Goal: Information Seeking & Learning: Compare options

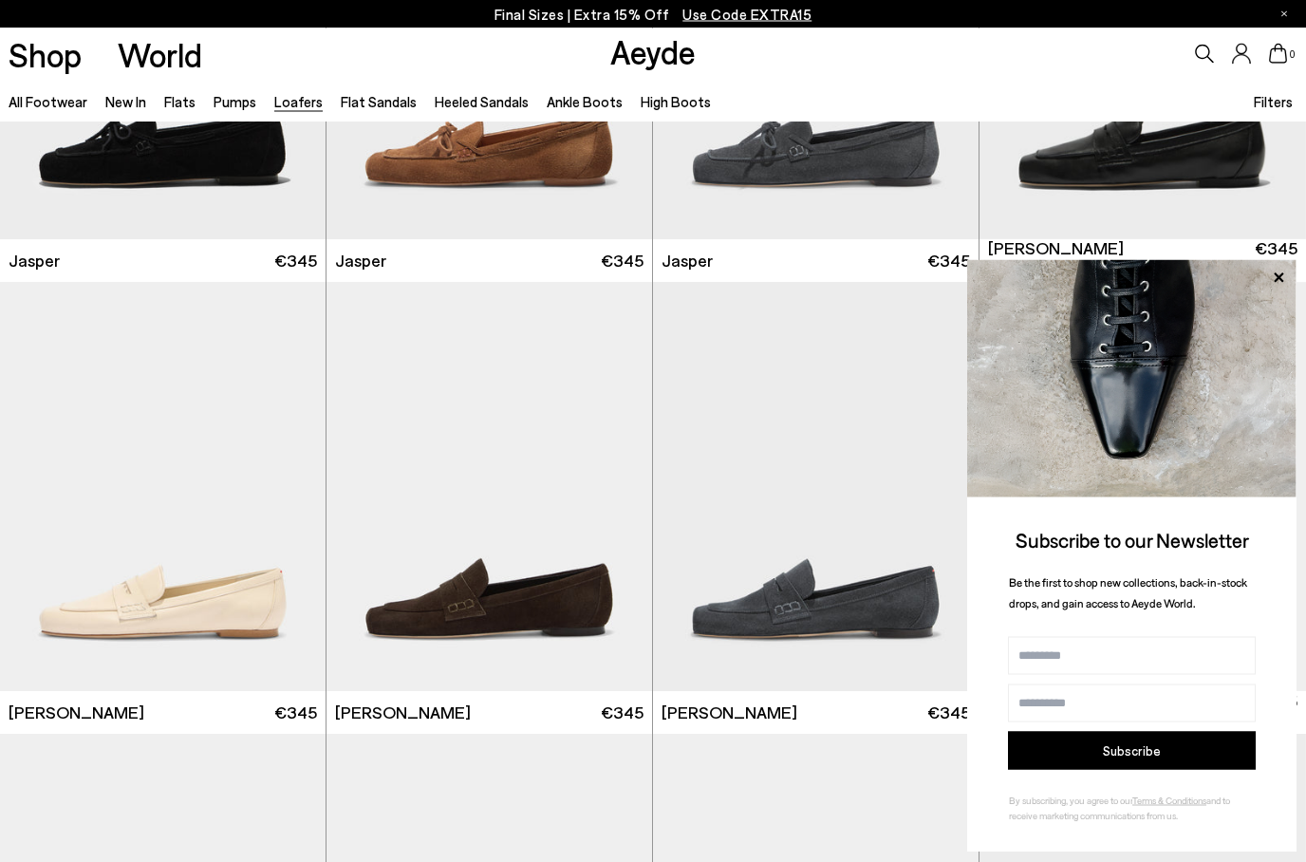
scroll to position [745, 0]
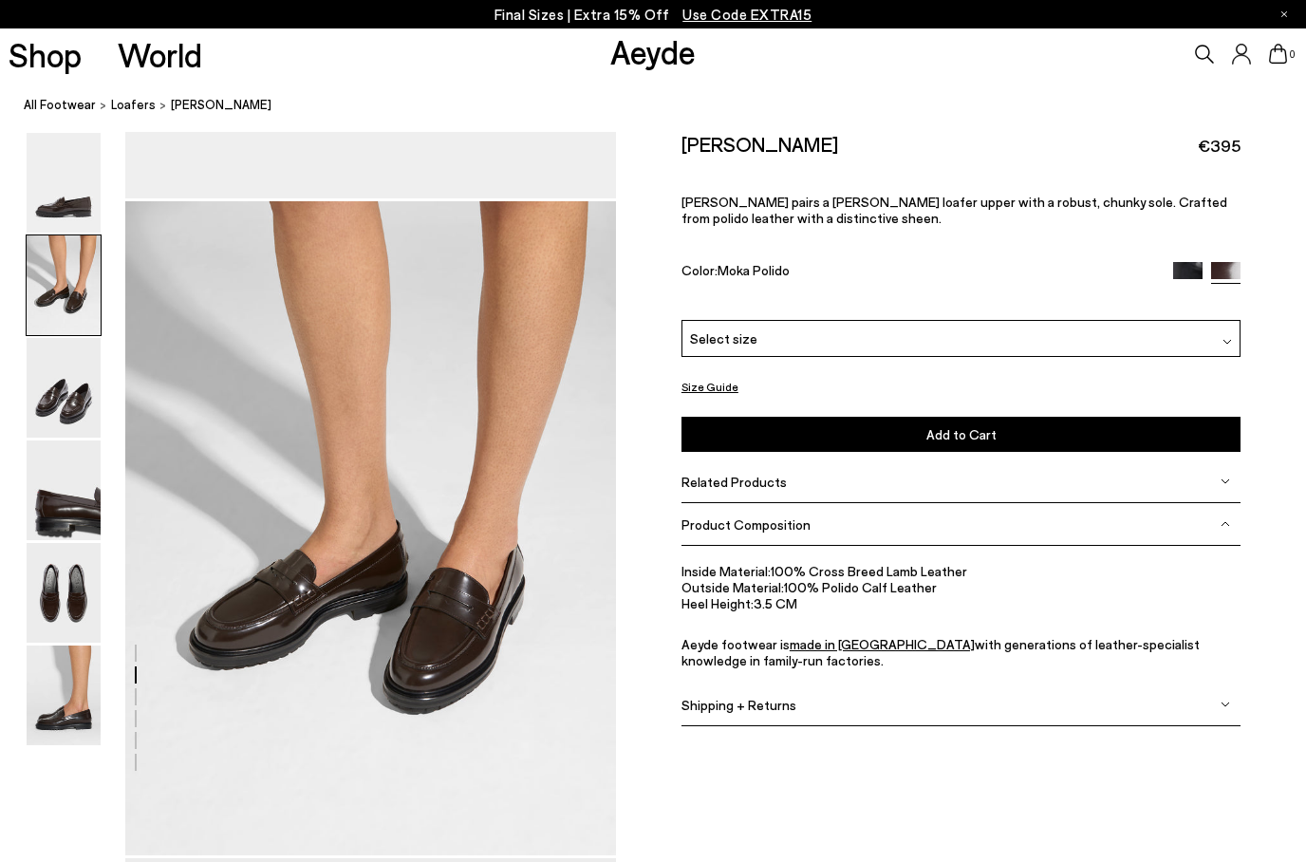
scroll to position [578, 0]
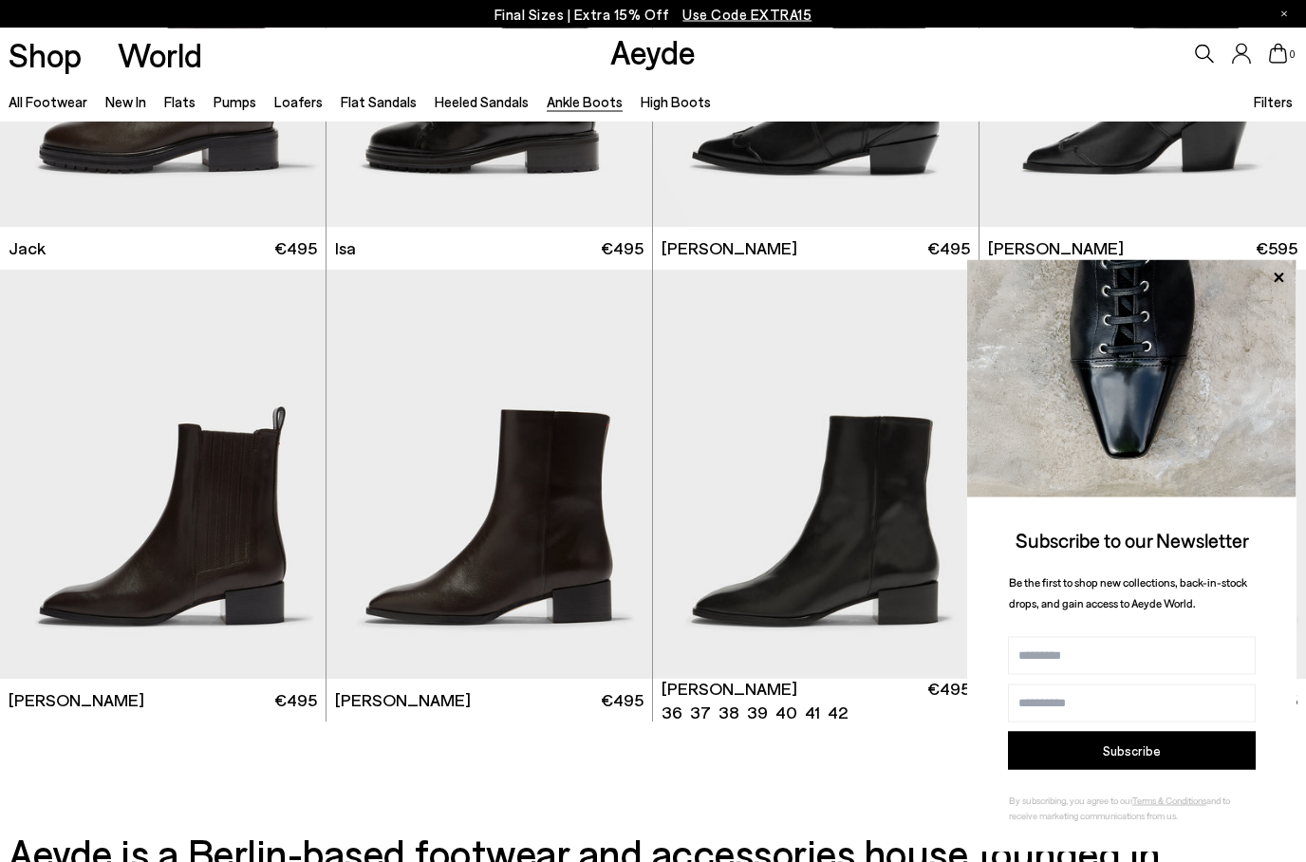
scroll to position [3391, 0]
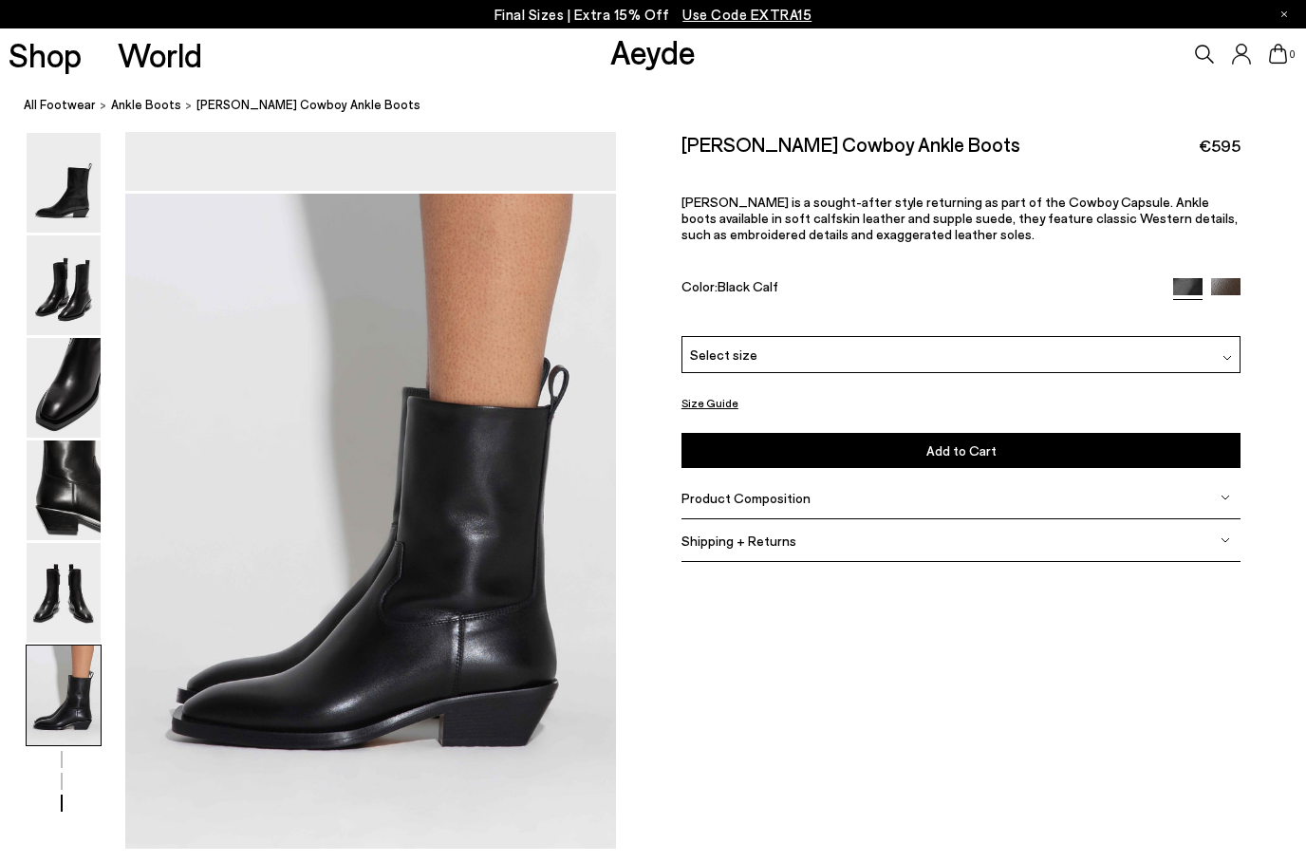
scroll to position [2629, 0]
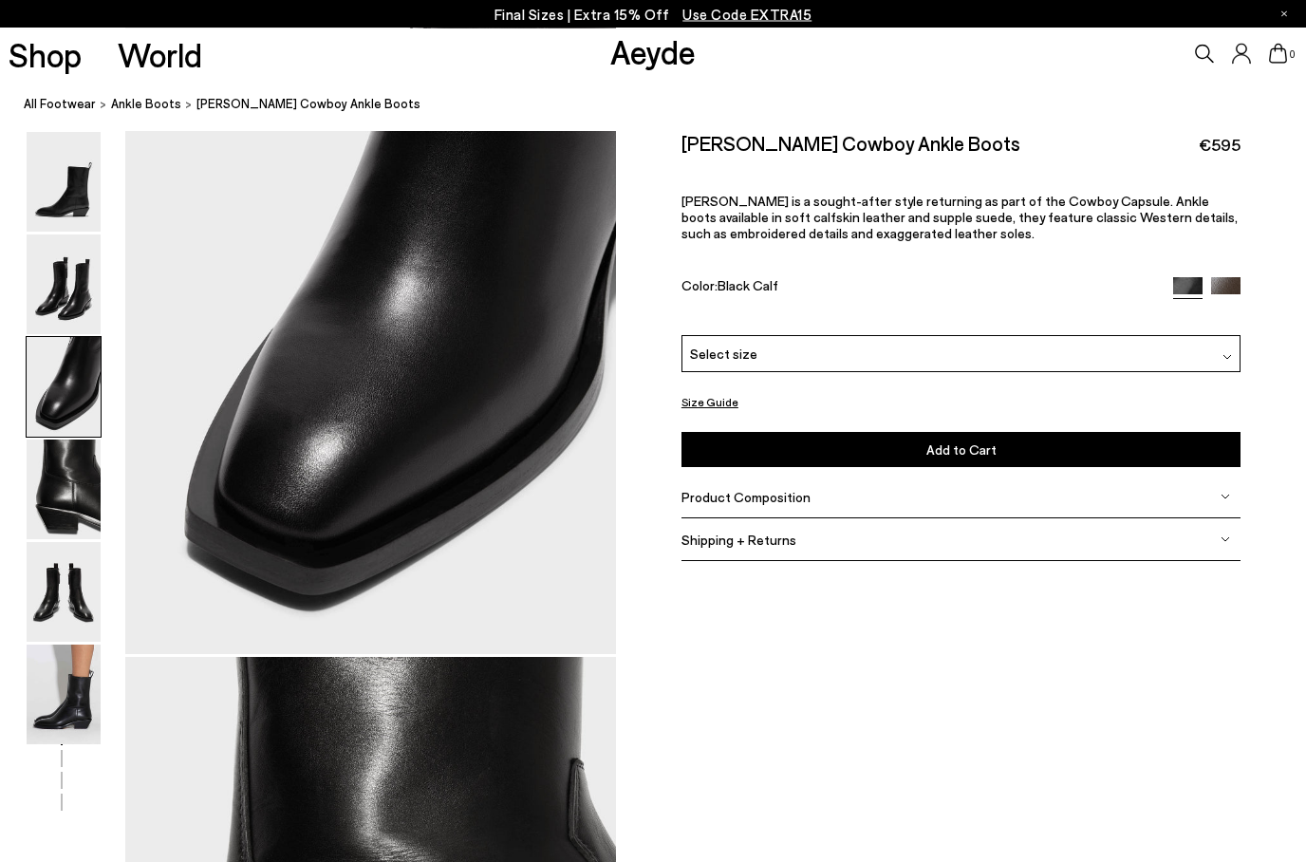
scroll to position [1315, 0]
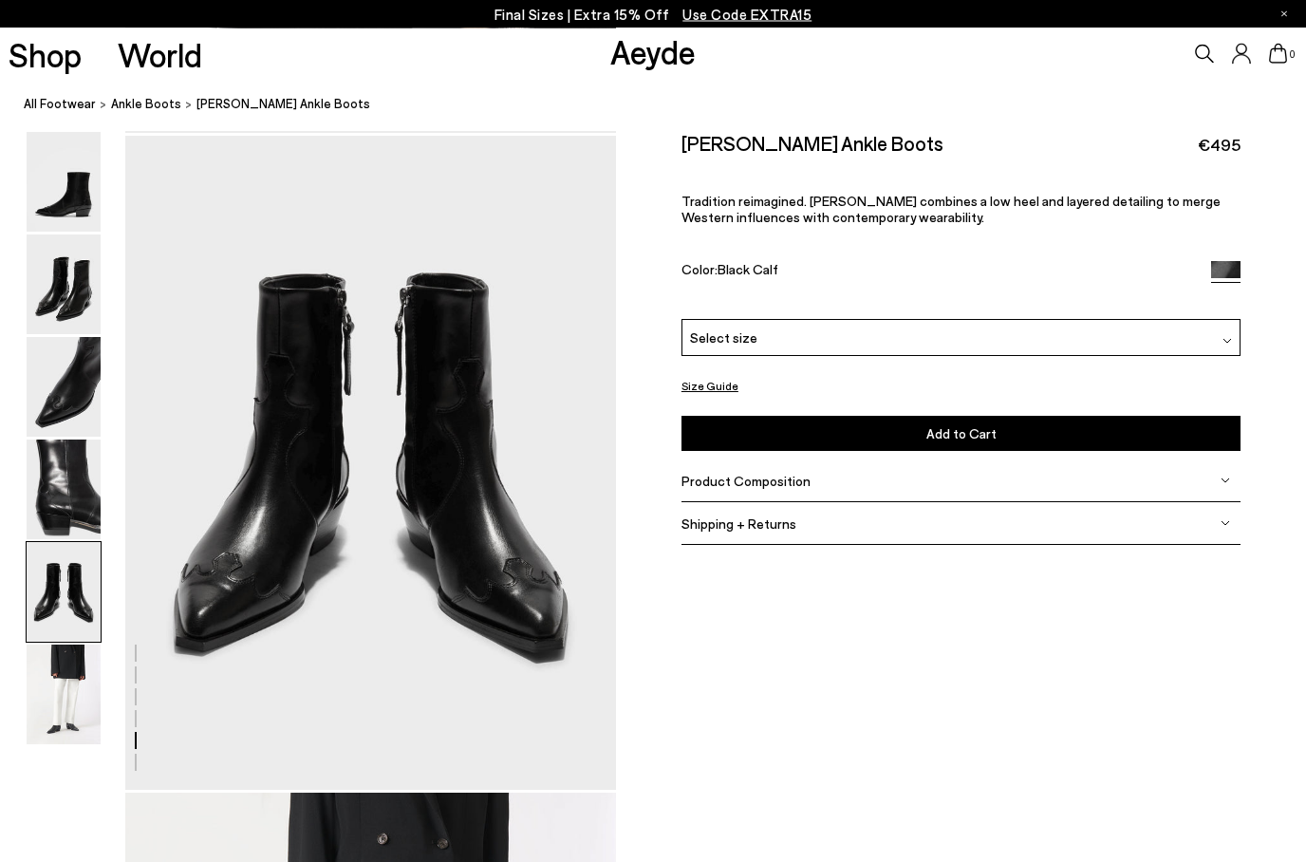
scroll to position [2629, 0]
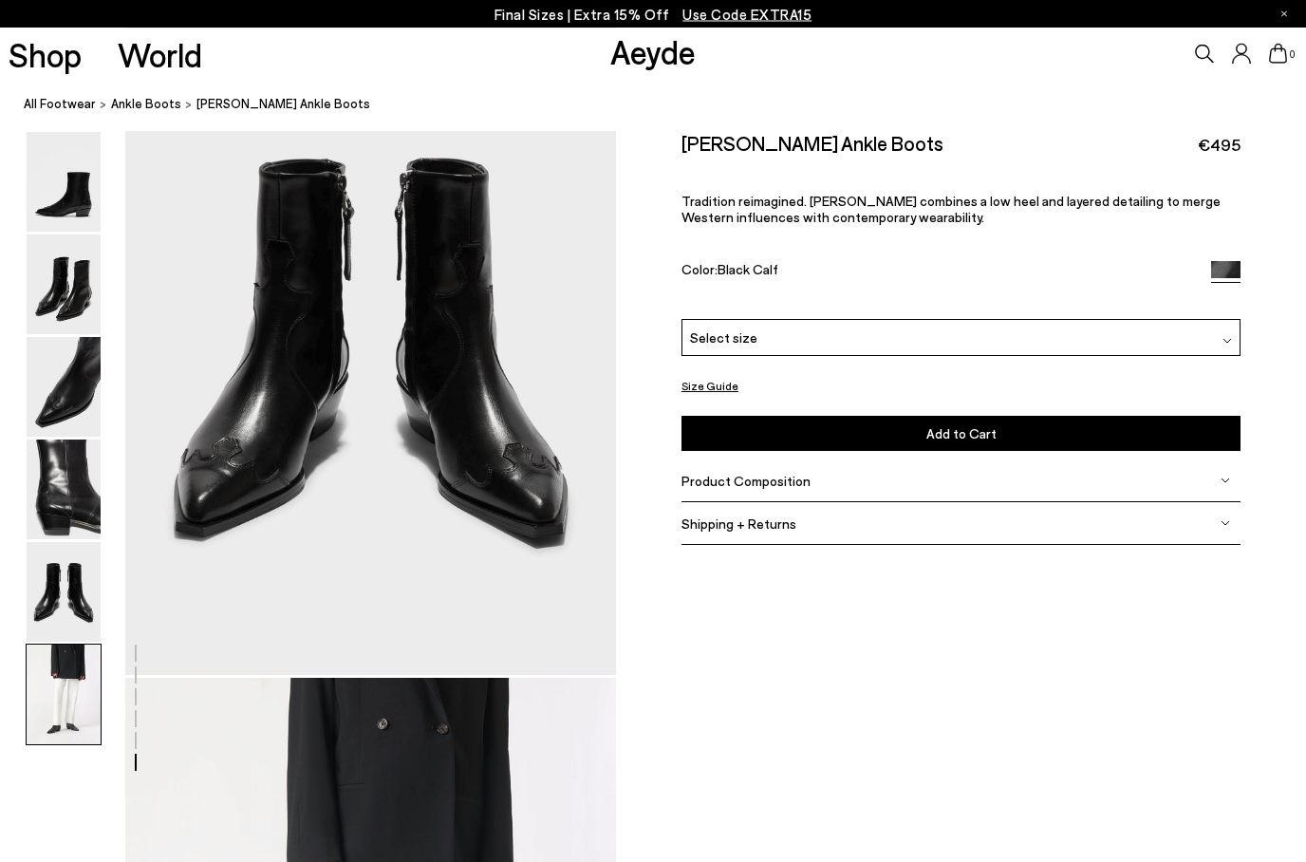
click at [82, 345] on img at bounding box center [64, 388] width 74 height 100
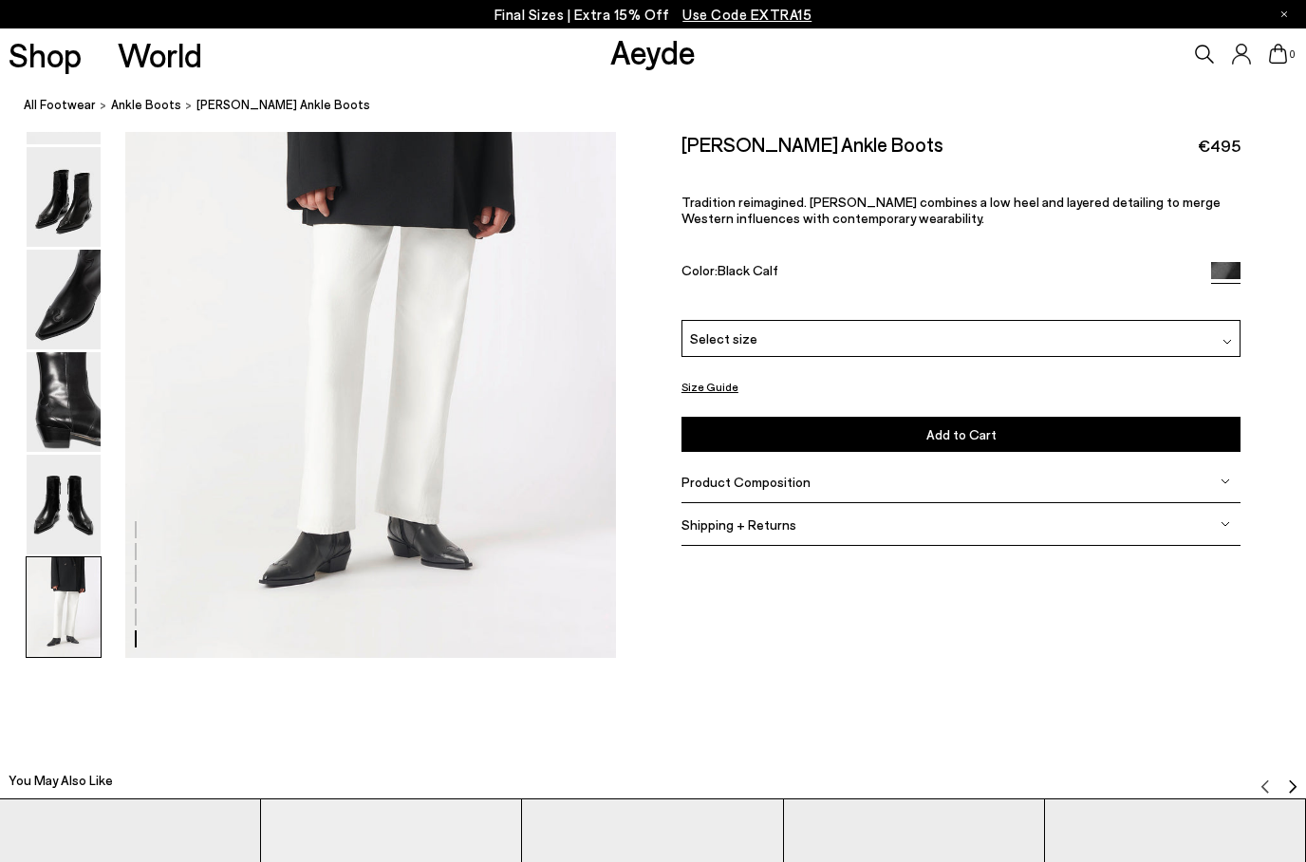
scroll to position [3417, 0]
